Goal: Find specific page/section: Find specific page/section

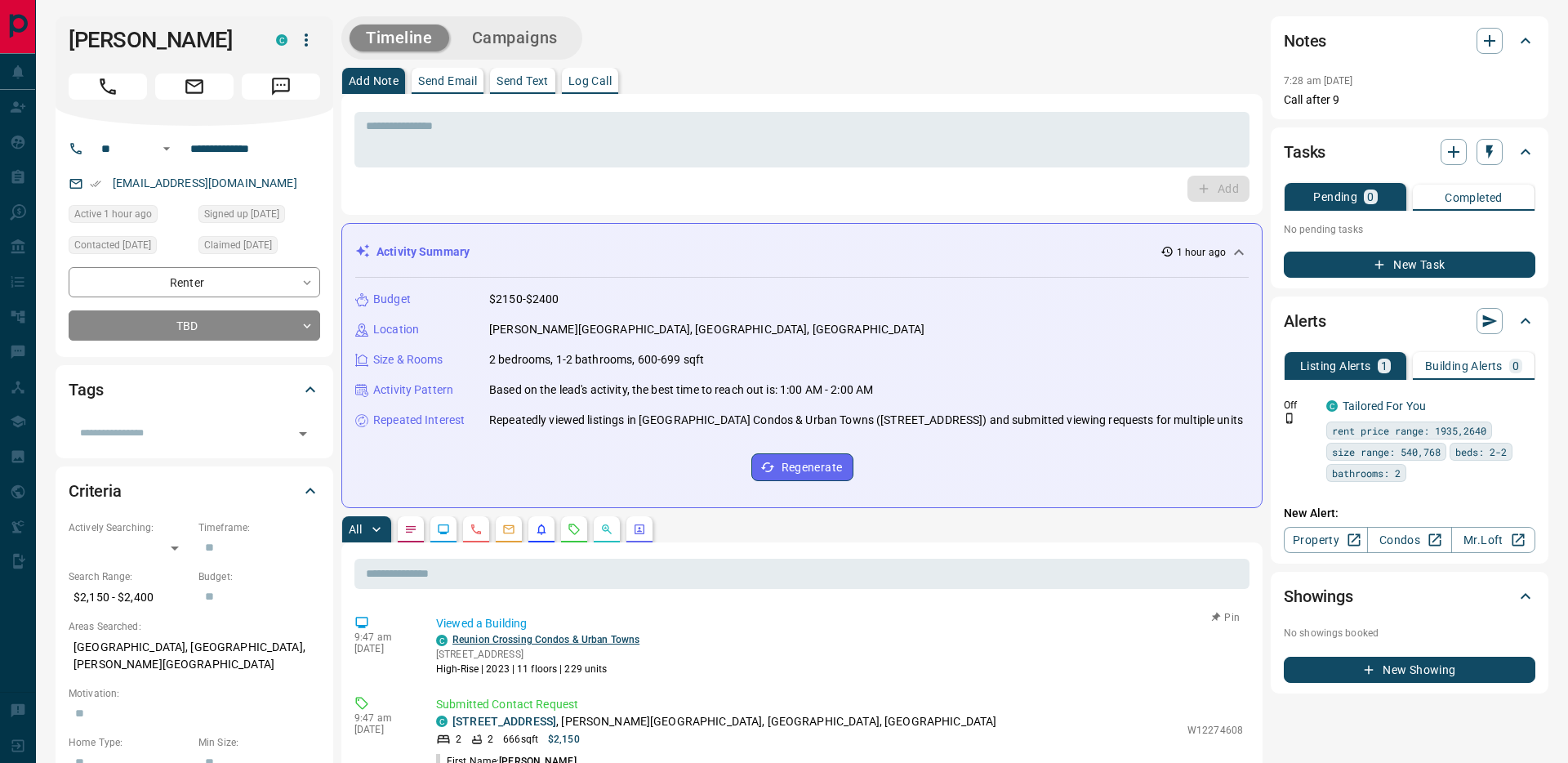
click at [561, 635] on link "Reunion Crossing Condos & Urban Towns" at bounding box center [546, 640] width 187 height 12
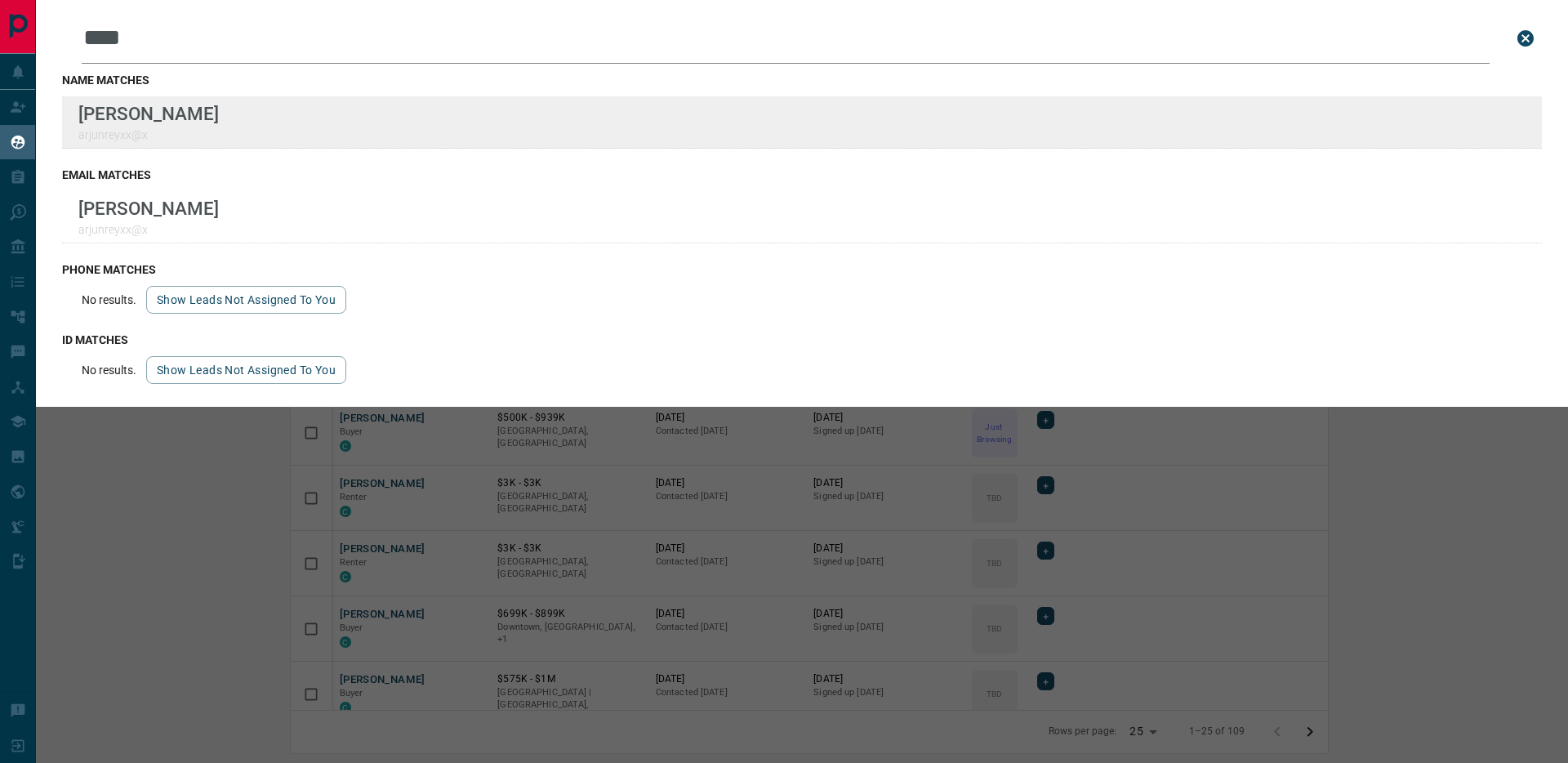
scroll to position [616, 1513]
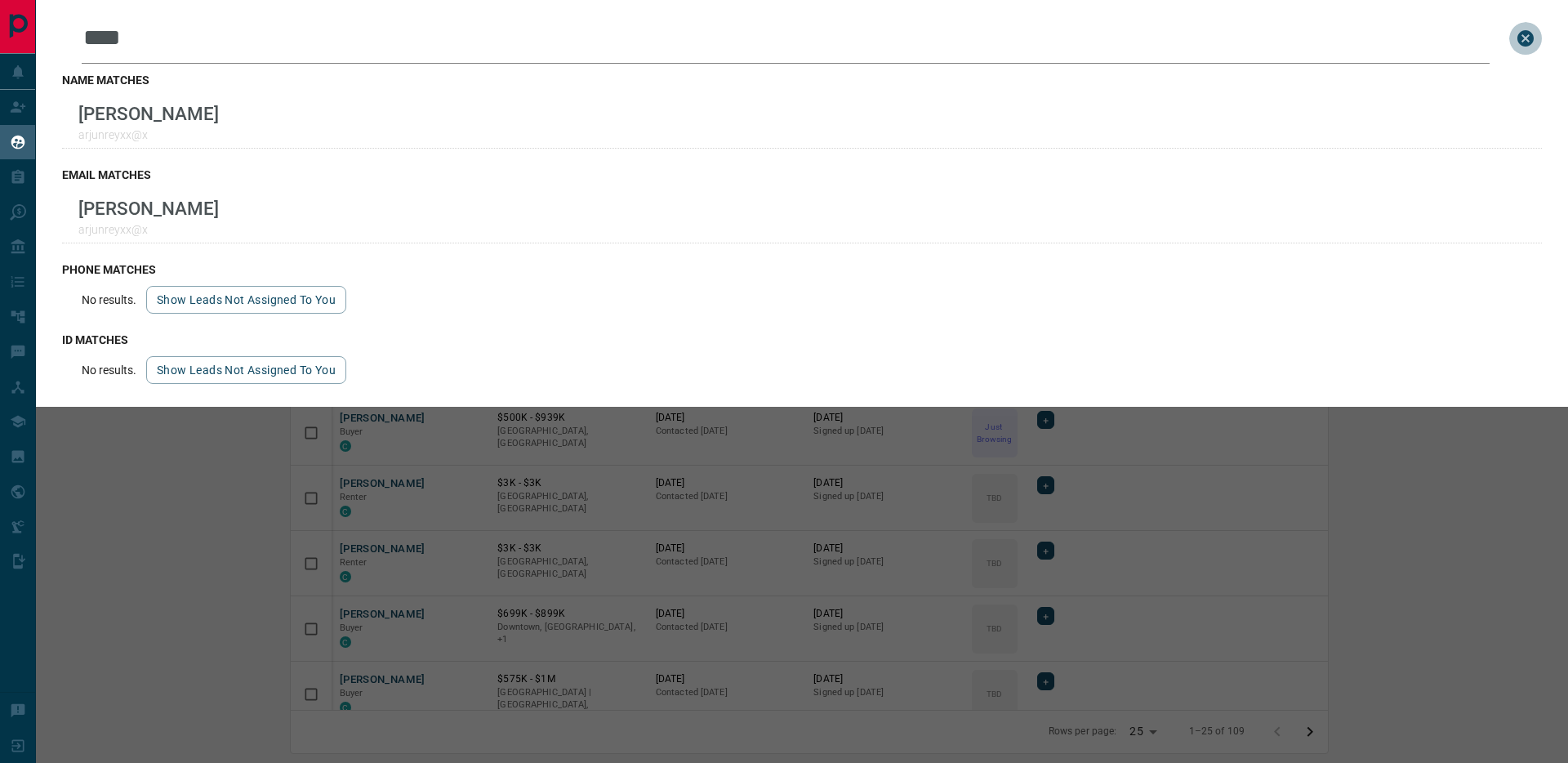
click at [1529, 35] on icon "close search bar" at bounding box center [1525, 38] width 16 height 16
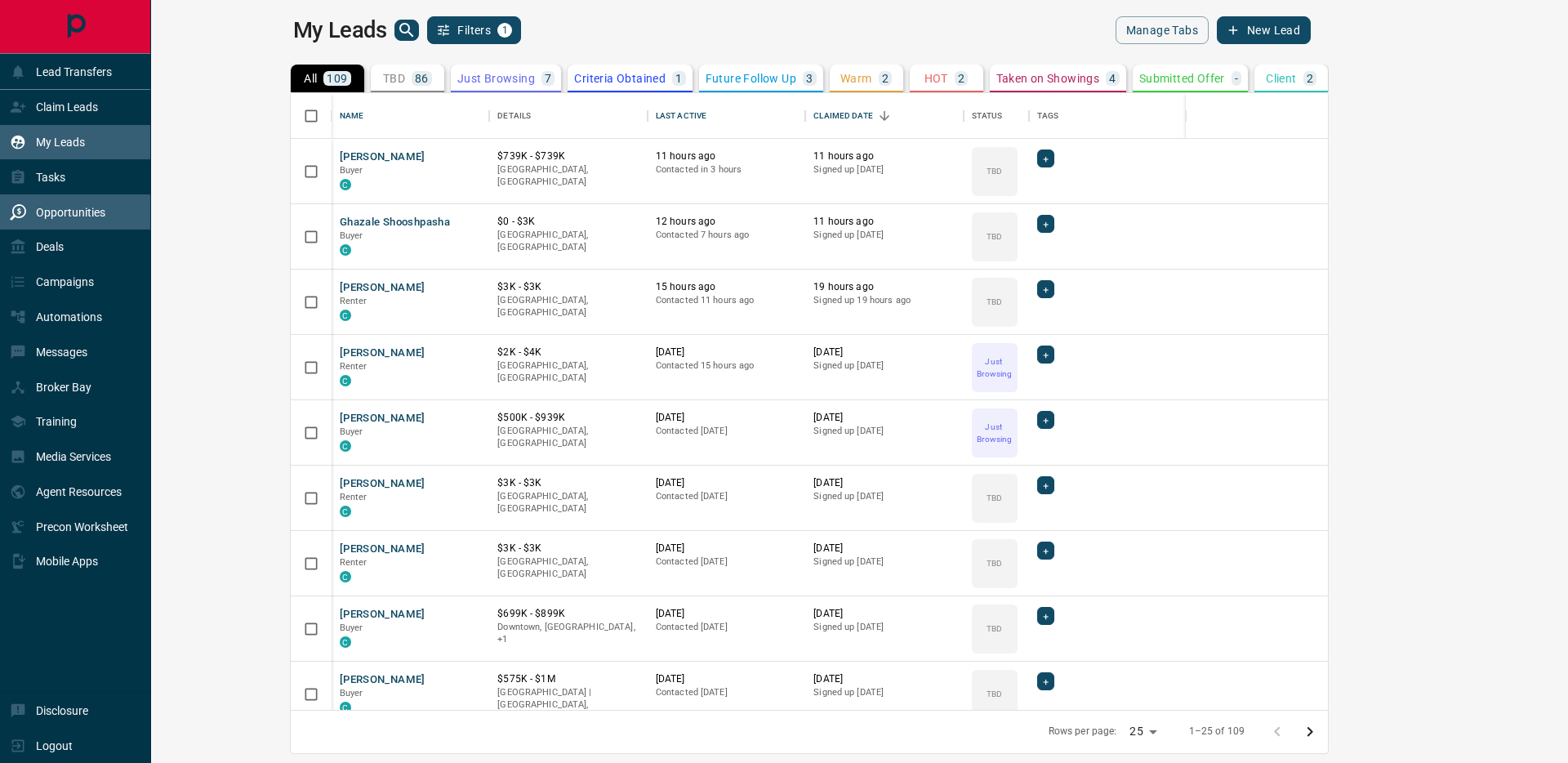
click at [26, 217] on div "Opportunities" at bounding box center [57, 212] width 96 height 27
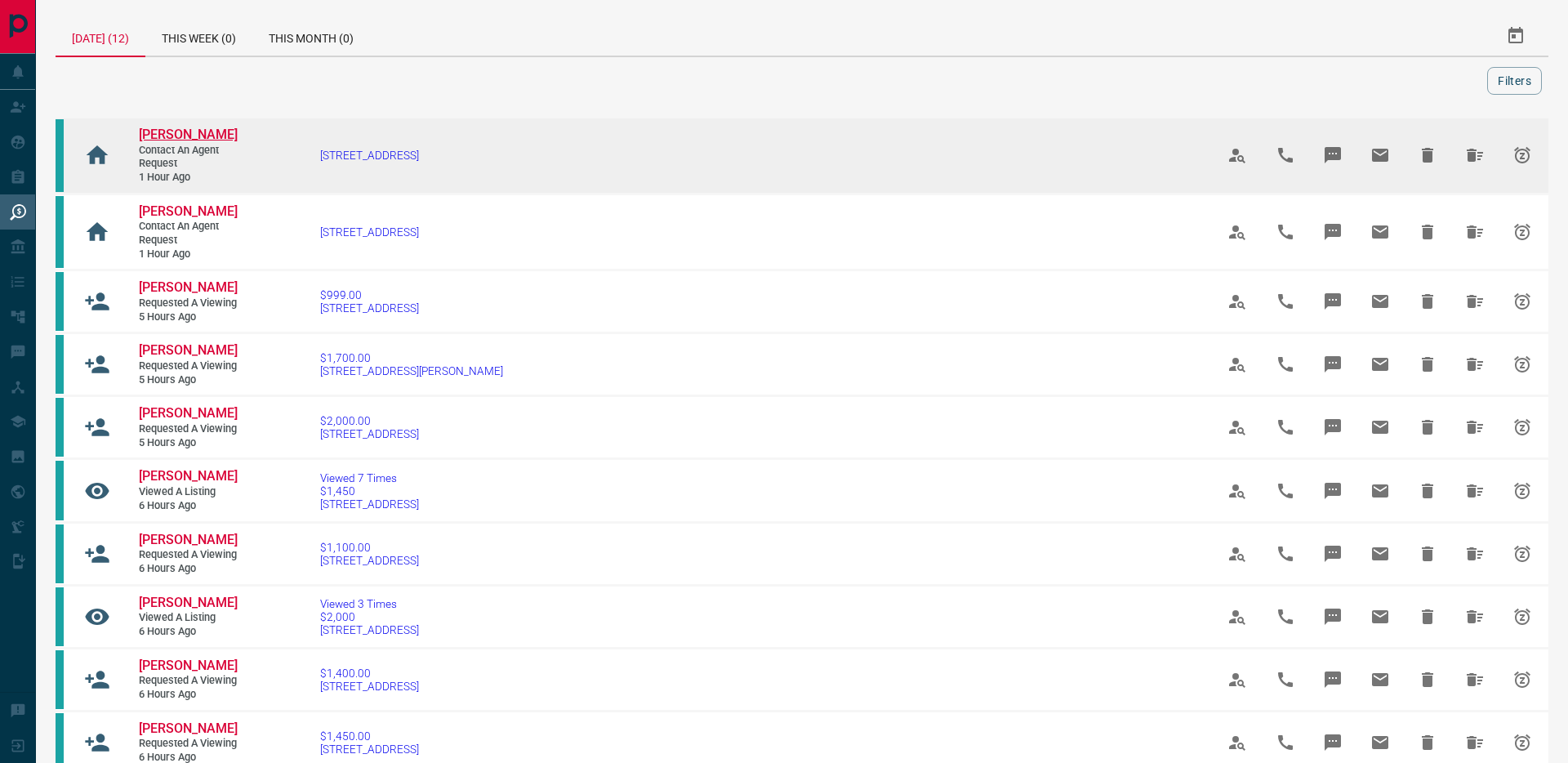
click at [209, 137] on span "[PERSON_NAME]" at bounding box center [188, 134] width 99 height 15
